Goal: Register for event/course

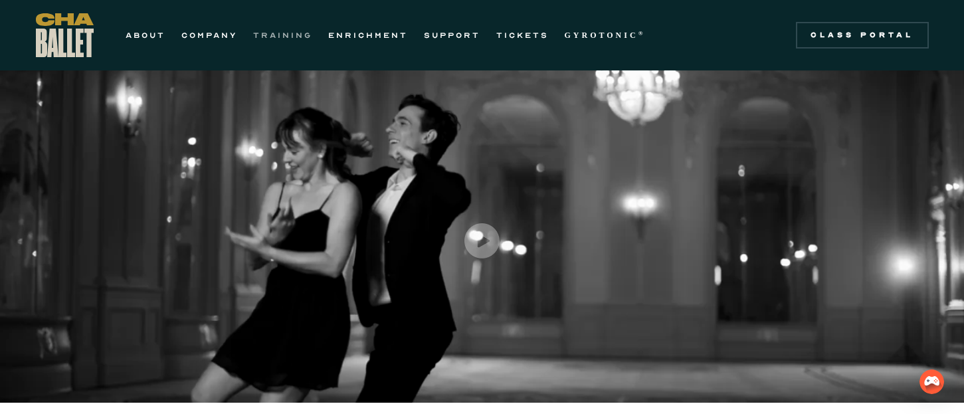
click at [303, 37] on link "TRAINING" at bounding box center [282, 35] width 59 height 16
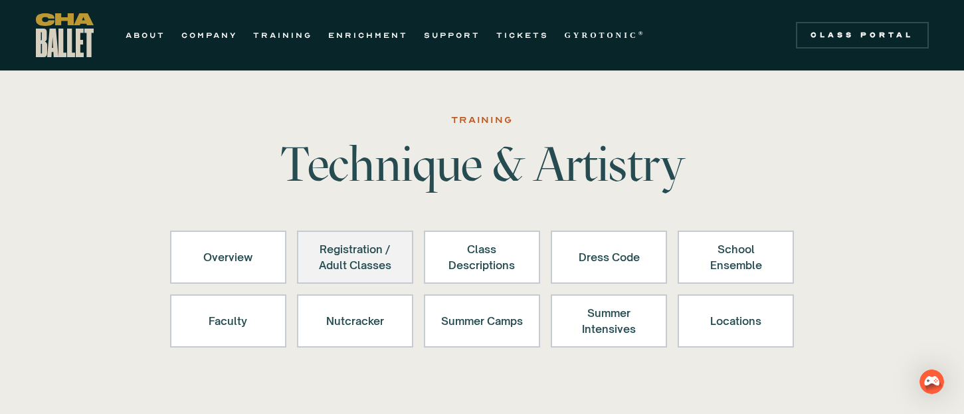
click at [341, 264] on div "Registration / Adult Classes" at bounding box center [355, 257] width 82 height 32
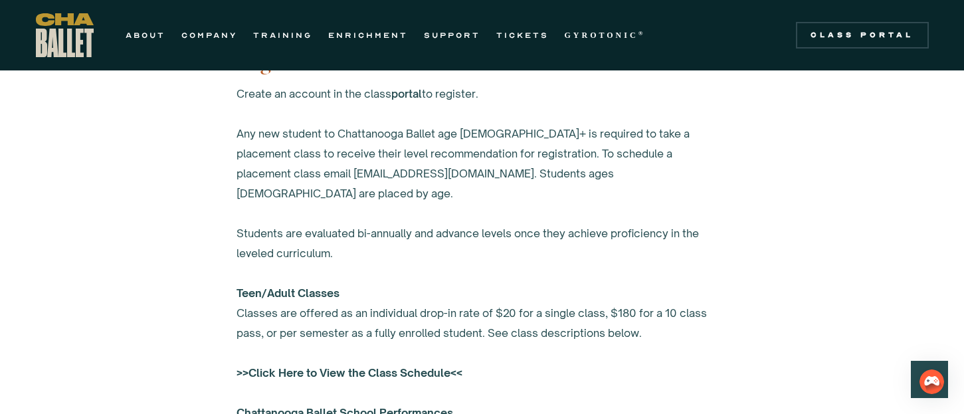
scroll to position [870, 0]
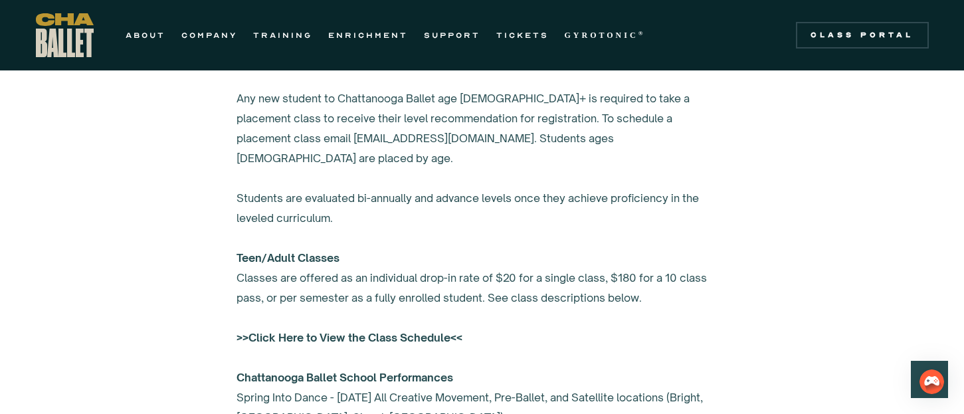
click at [366, 331] on strong ">>Click Here to View the Class Schedule<<" at bounding box center [349, 337] width 226 height 13
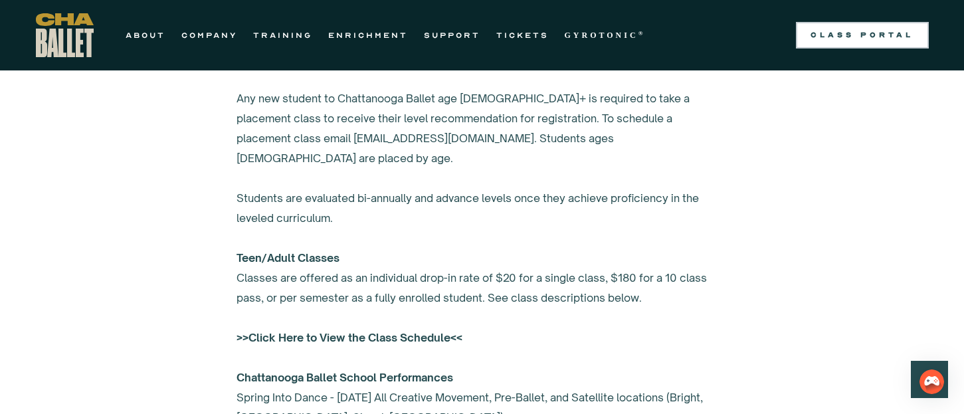
click at [841, 41] on link "Class Portal" at bounding box center [862, 35] width 133 height 27
